Goal: Book appointment/travel/reservation

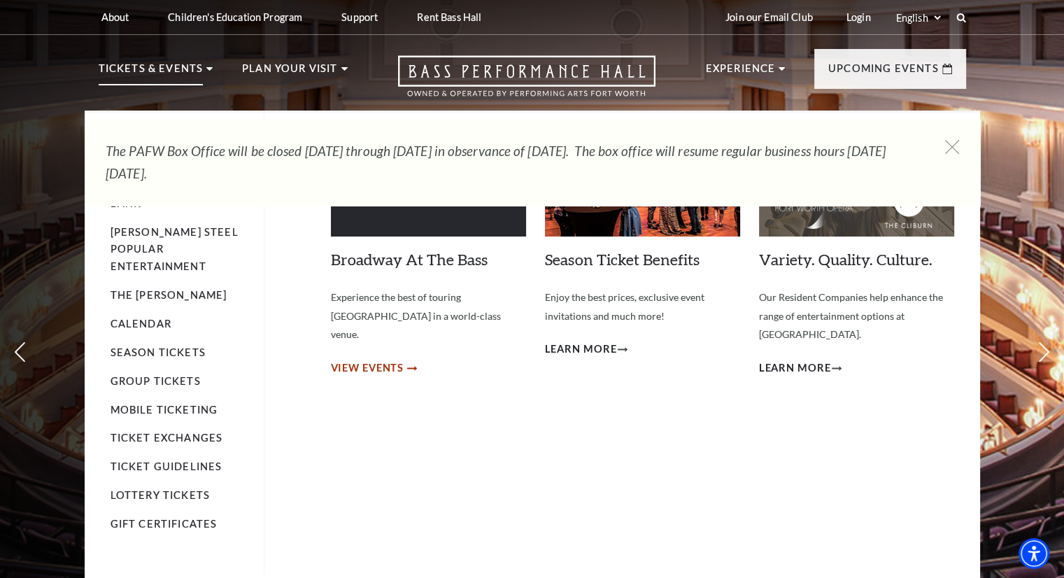
click at [386, 360] on span "View Events" at bounding box center [367, 368] width 73 height 17
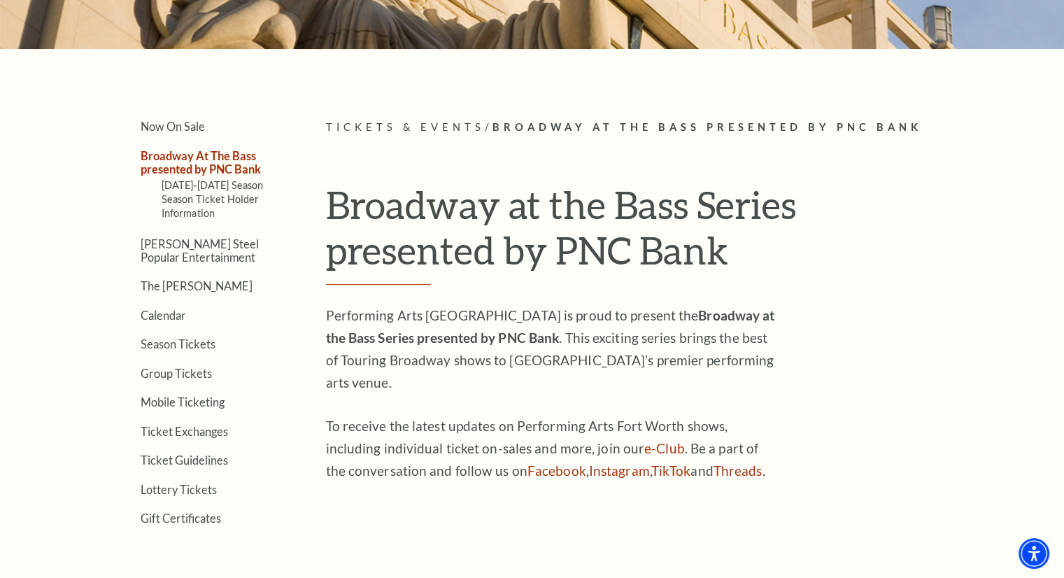
scroll to position [274, 0]
click at [171, 338] on link "Season Tickets" at bounding box center [178, 344] width 75 height 13
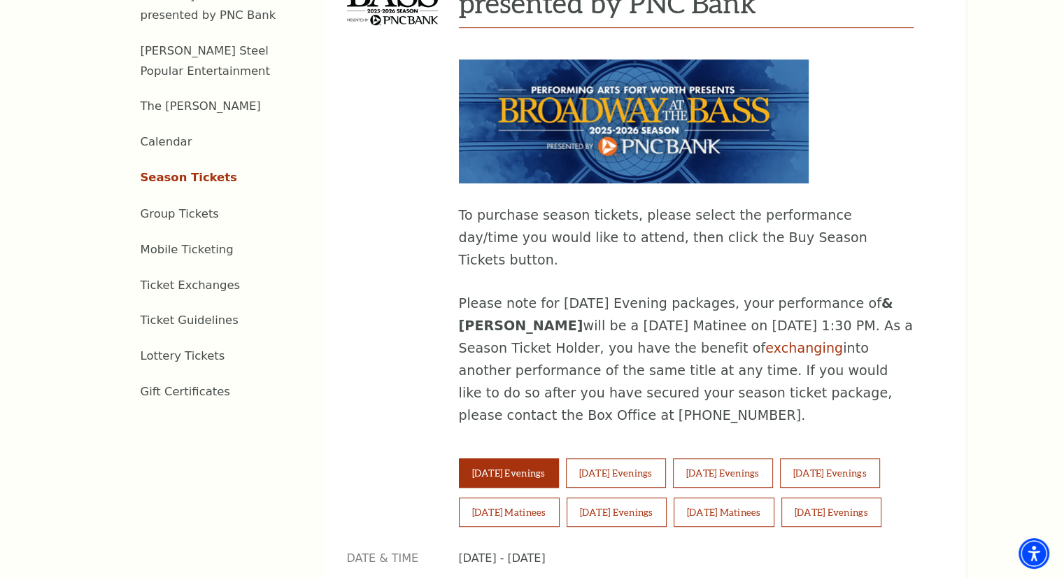
scroll to position [652, 0]
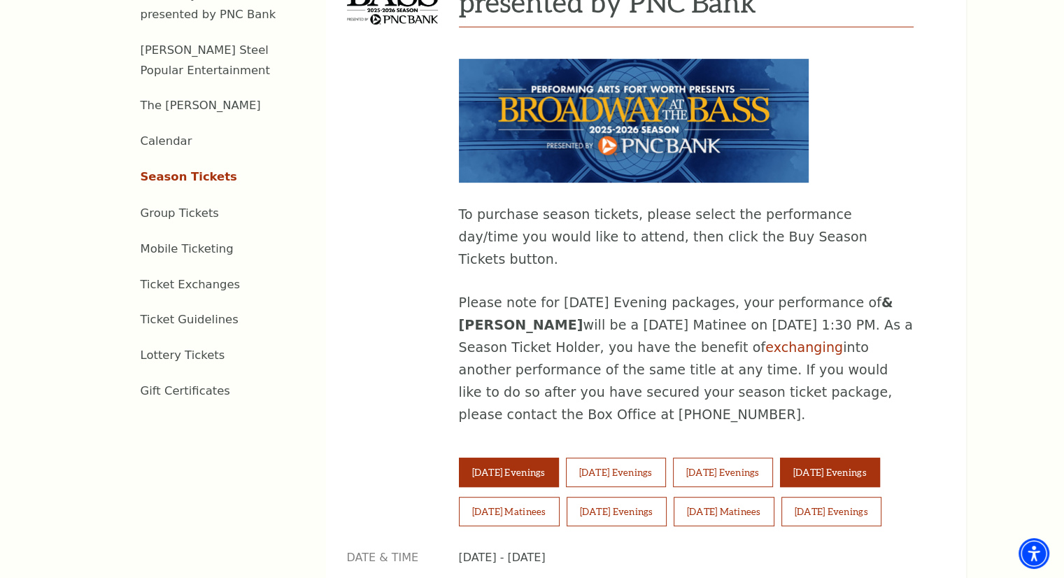
click at [880, 458] on button "[DATE] Evenings" at bounding box center [830, 472] width 100 height 29
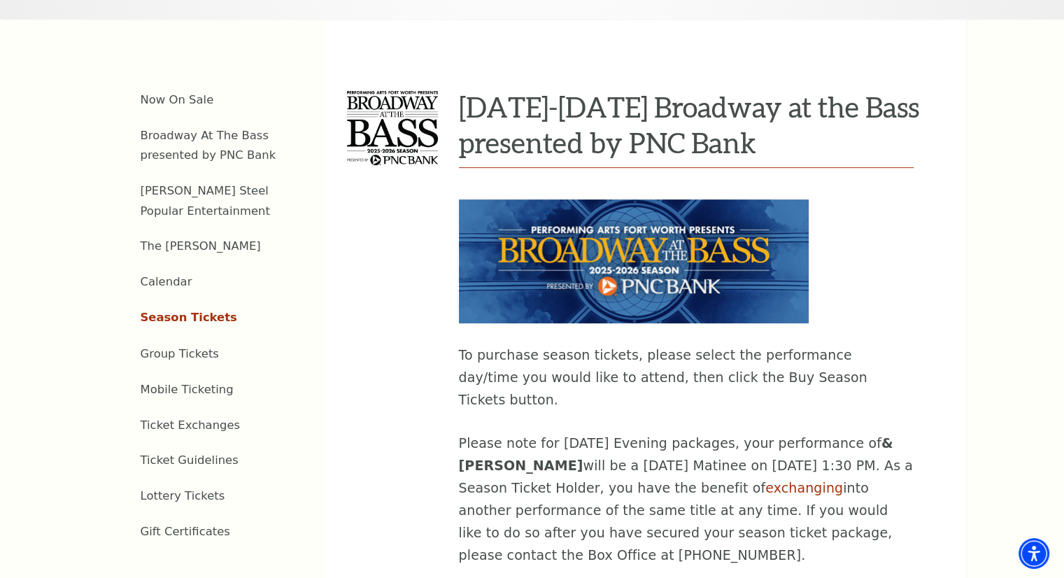
scroll to position [509, 0]
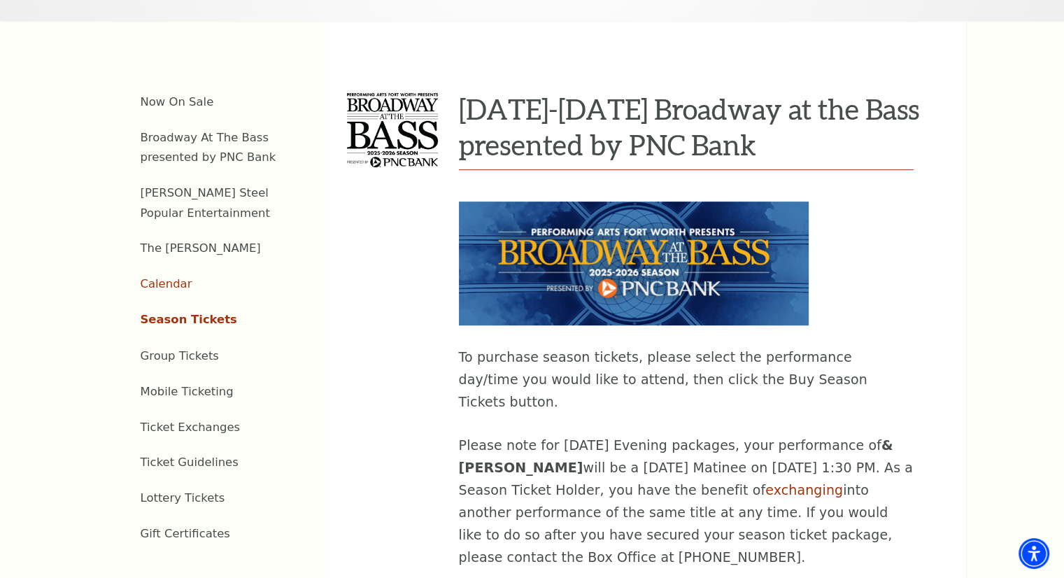
click at [172, 277] on link "Calendar" at bounding box center [167, 283] width 52 height 13
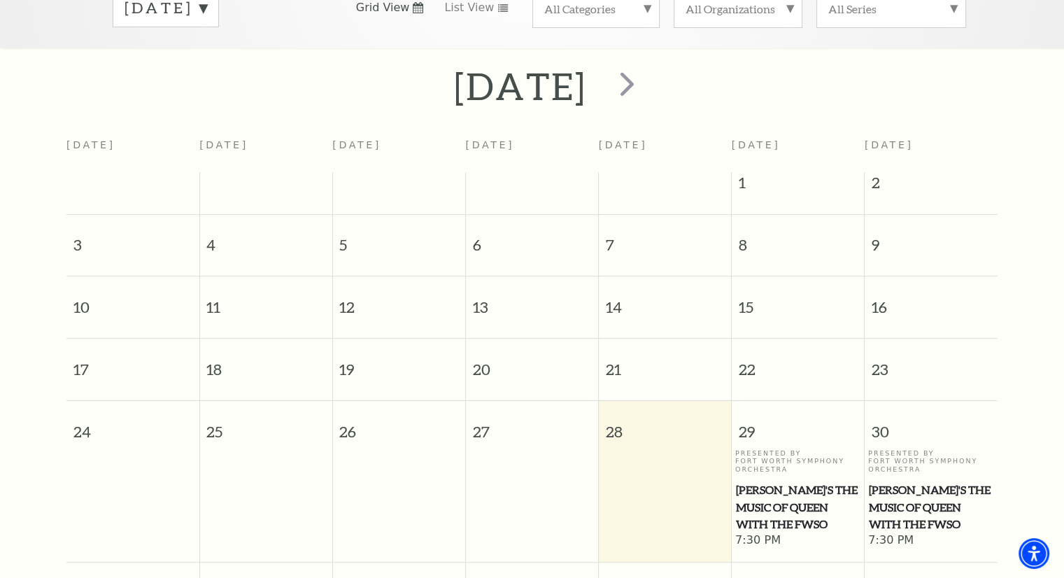
scroll to position [260, 0]
click at [787, 505] on span "[PERSON_NAME]'s The Music of Queen with the FWSO" at bounding box center [798, 505] width 125 height 52
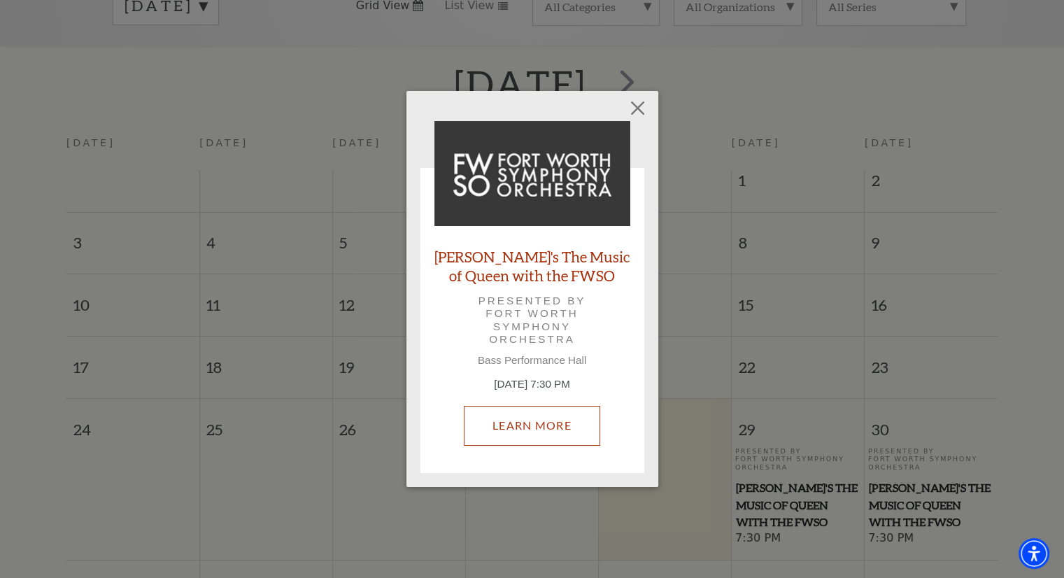
click at [553, 432] on link "Learn More" at bounding box center [532, 425] width 136 height 39
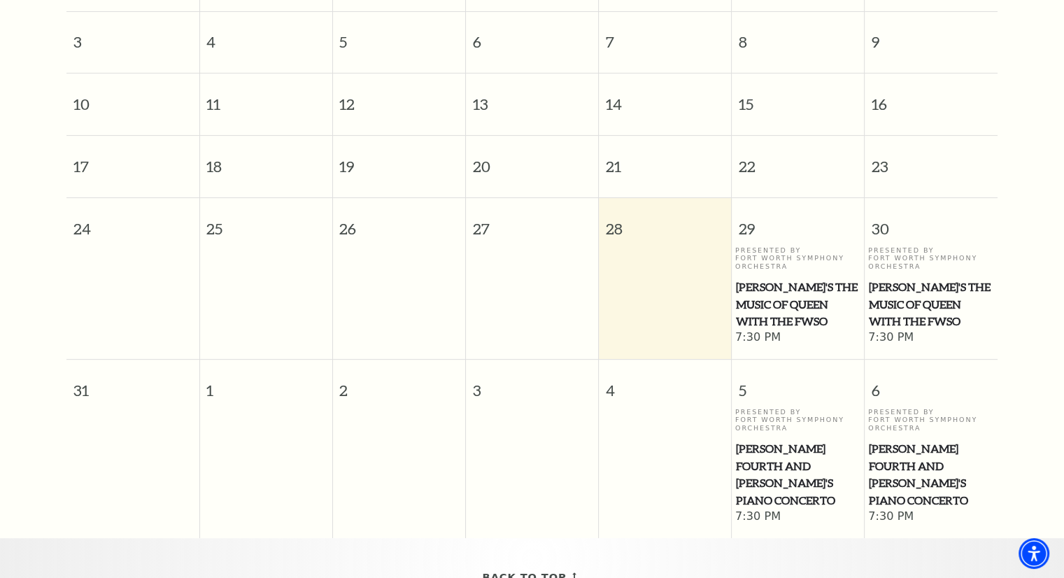
scroll to position [473, 0]
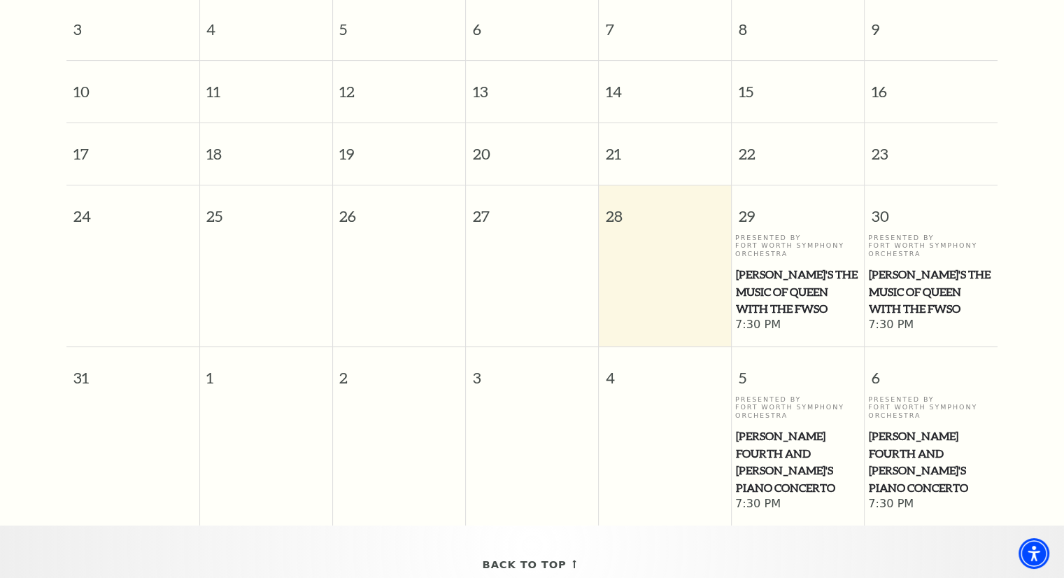
click at [782, 275] on span "[PERSON_NAME]'s The Music of Queen with the FWSO" at bounding box center [798, 292] width 125 height 52
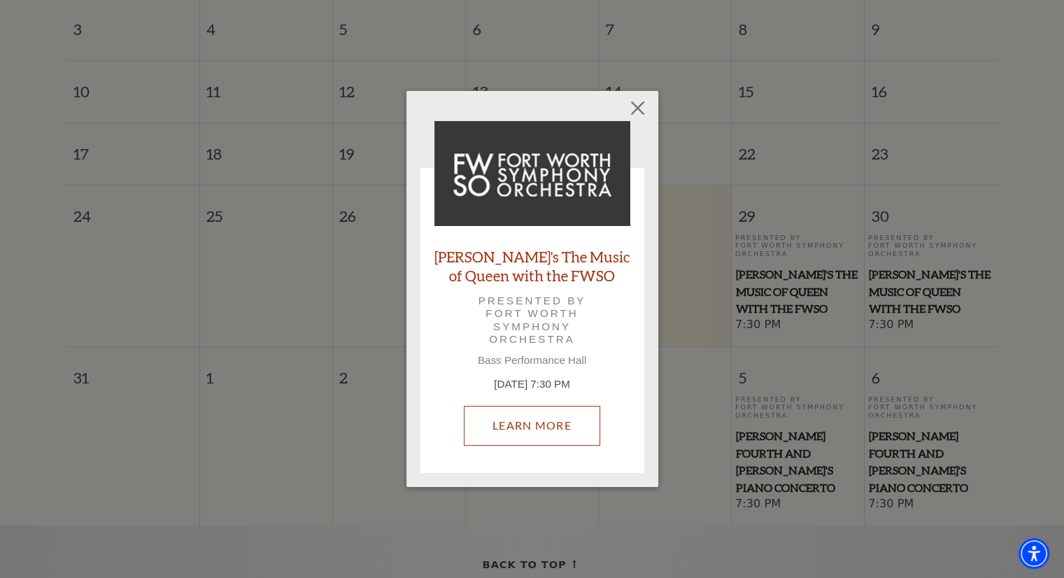
click at [553, 426] on link "Learn More" at bounding box center [532, 425] width 136 height 39
